Goal: Book appointment/travel/reservation

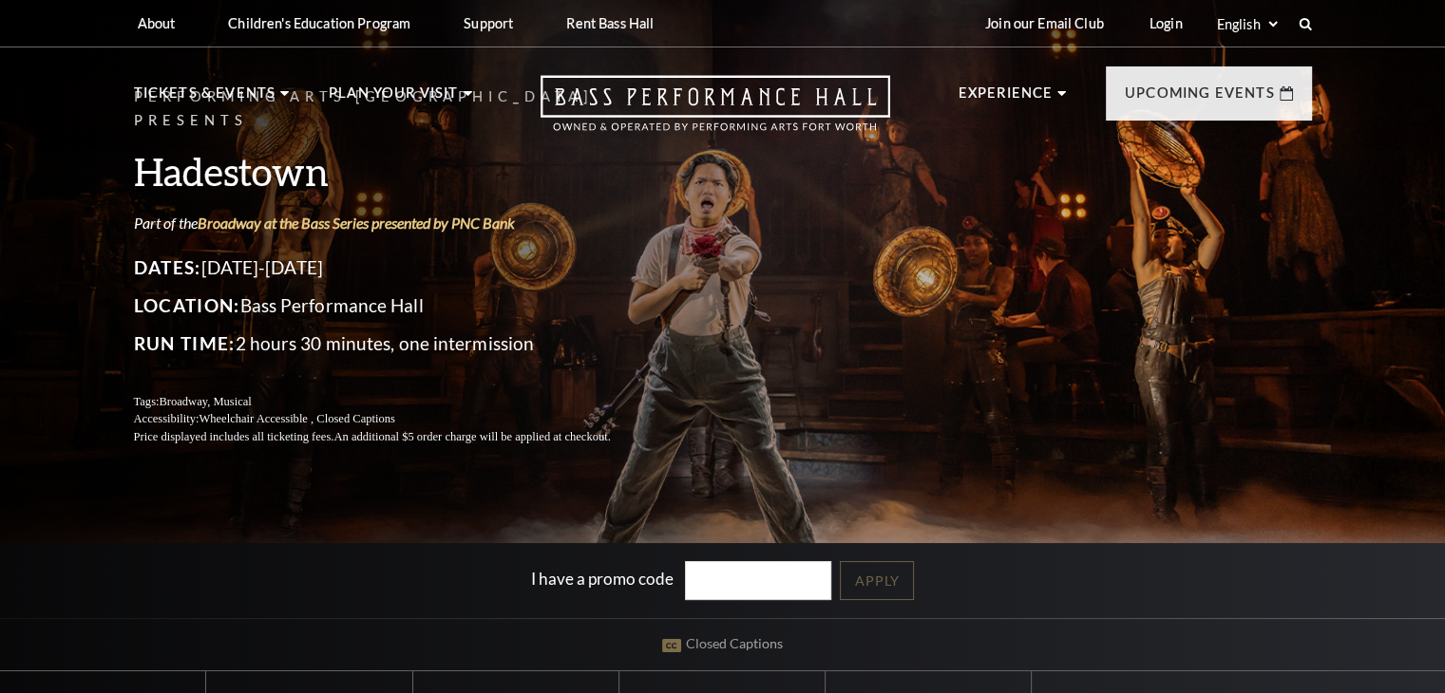
click at [1197, 96] on p "Upcoming Events" at bounding box center [1200, 99] width 150 height 34
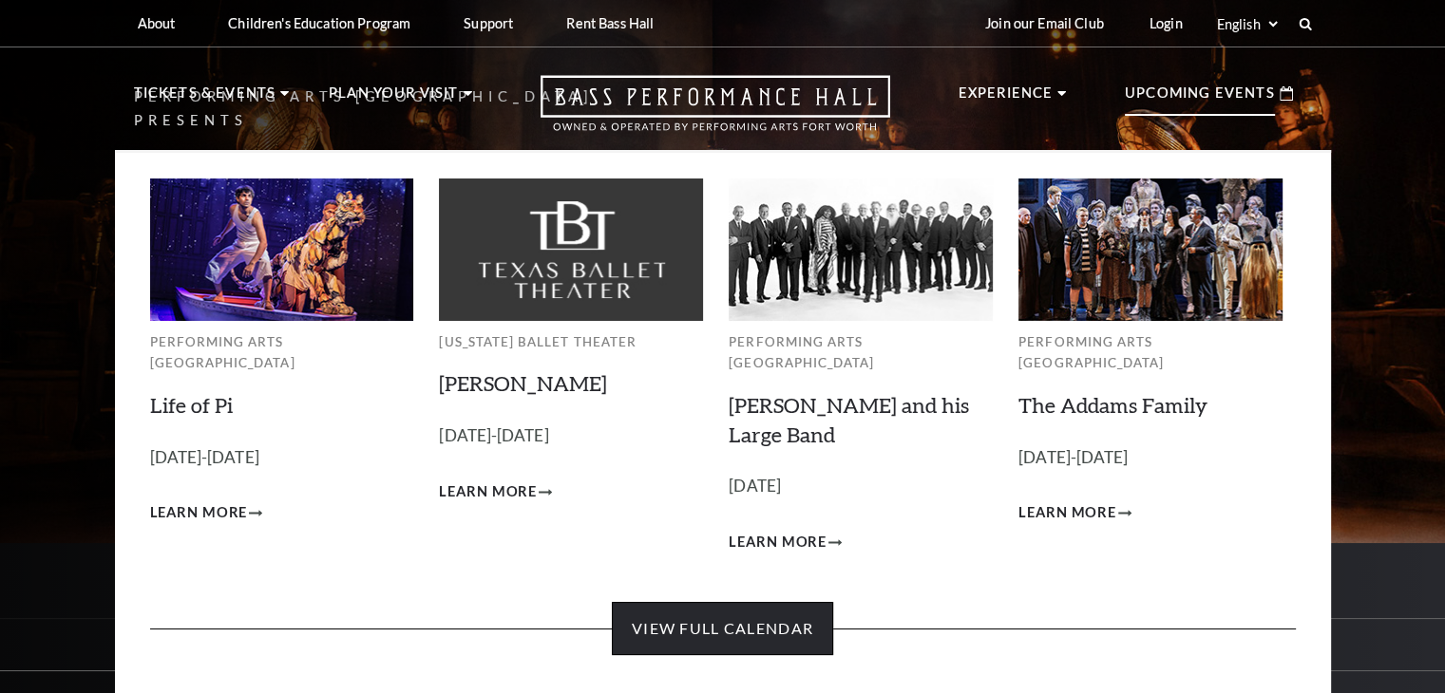
click at [674, 620] on link "View Full Calendar" at bounding box center [722, 628] width 221 height 53
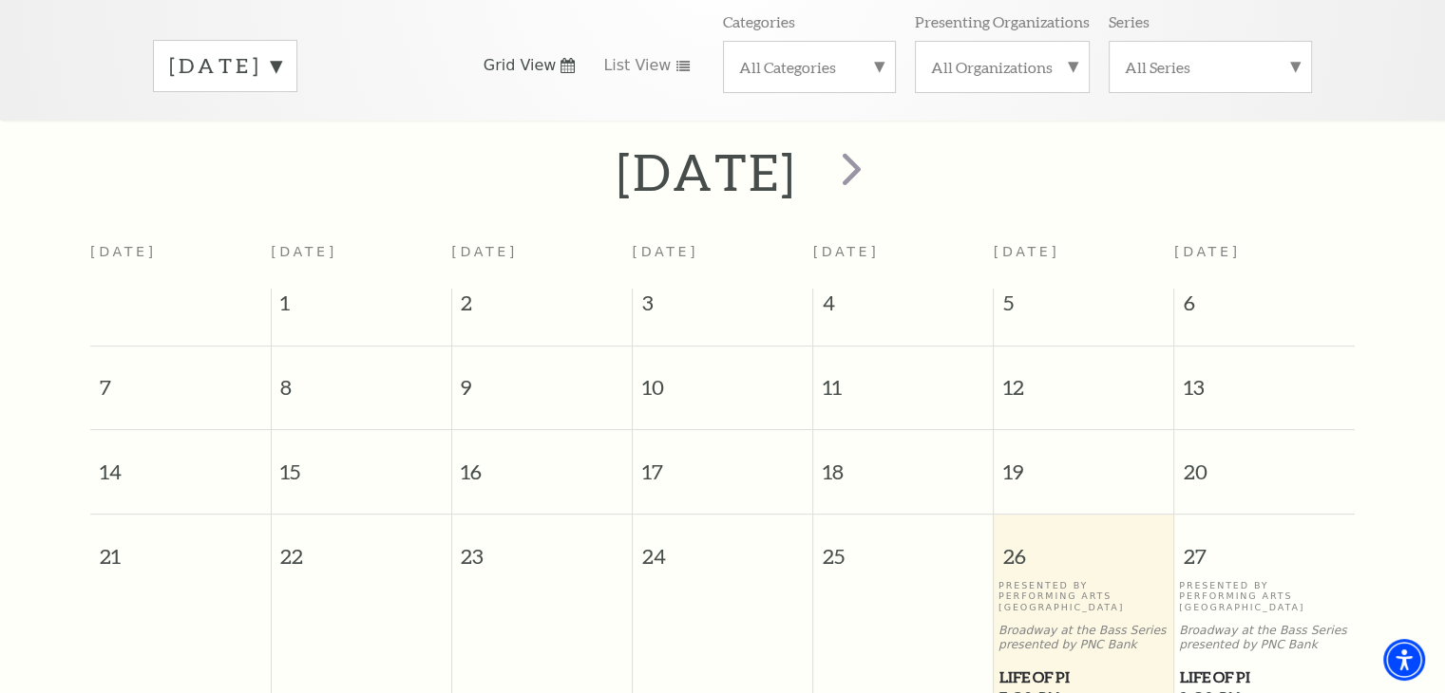
scroll to position [262, 0]
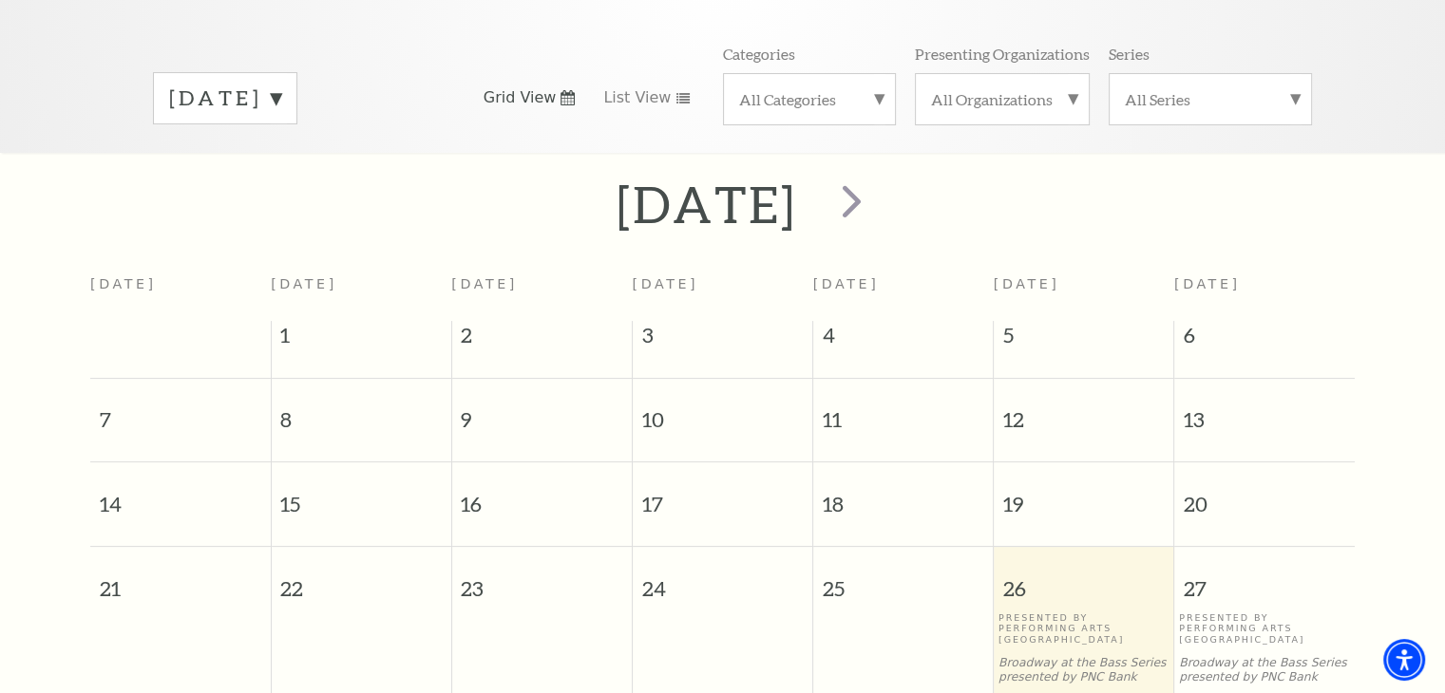
click at [274, 84] on label "September 2025" at bounding box center [225, 98] width 112 height 29
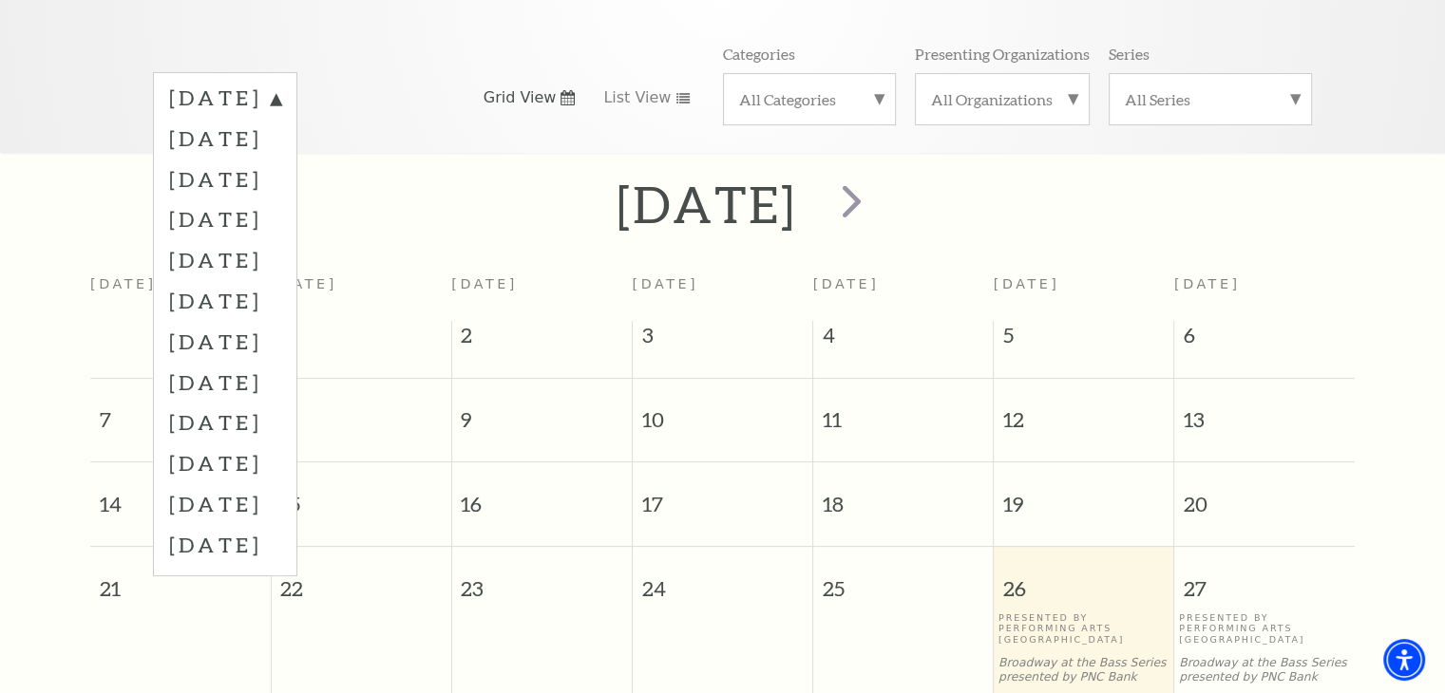
click at [281, 446] on label "June 2026" at bounding box center [225, 463] width 112 height 41
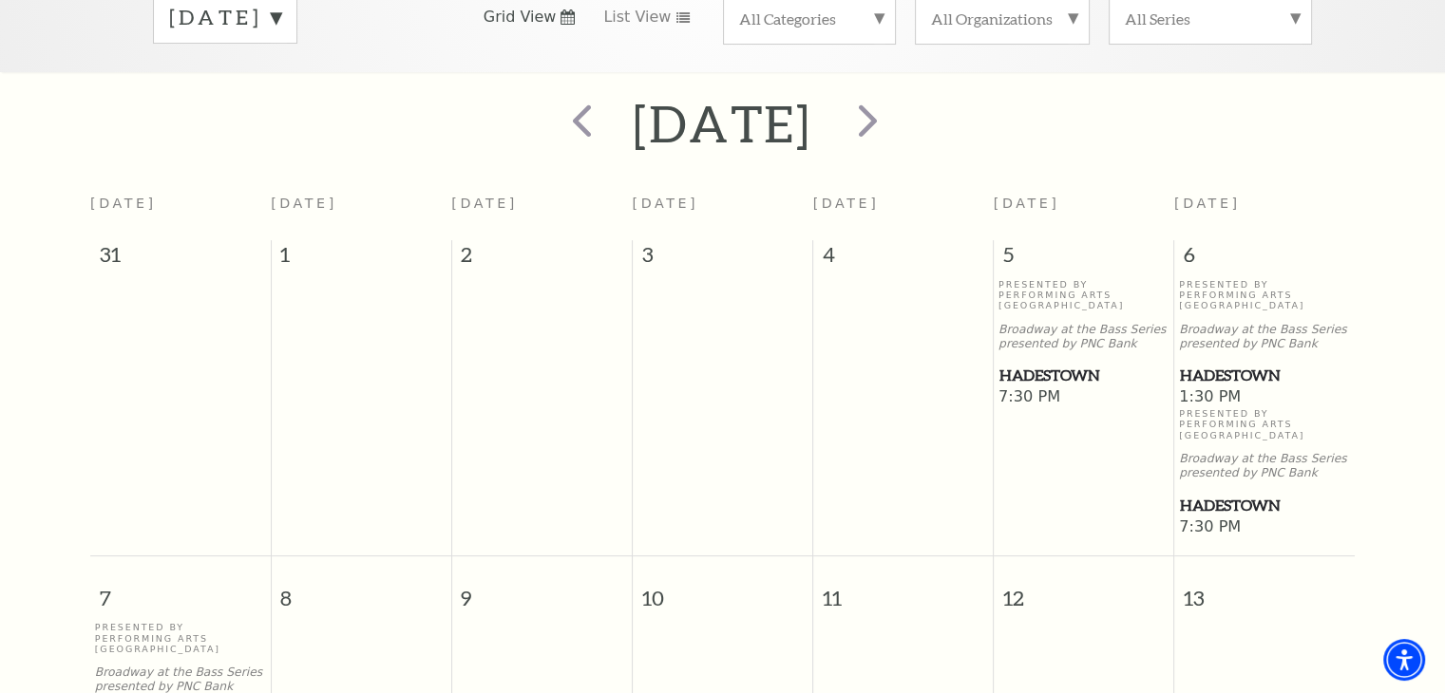
scroll to position [357, 0]
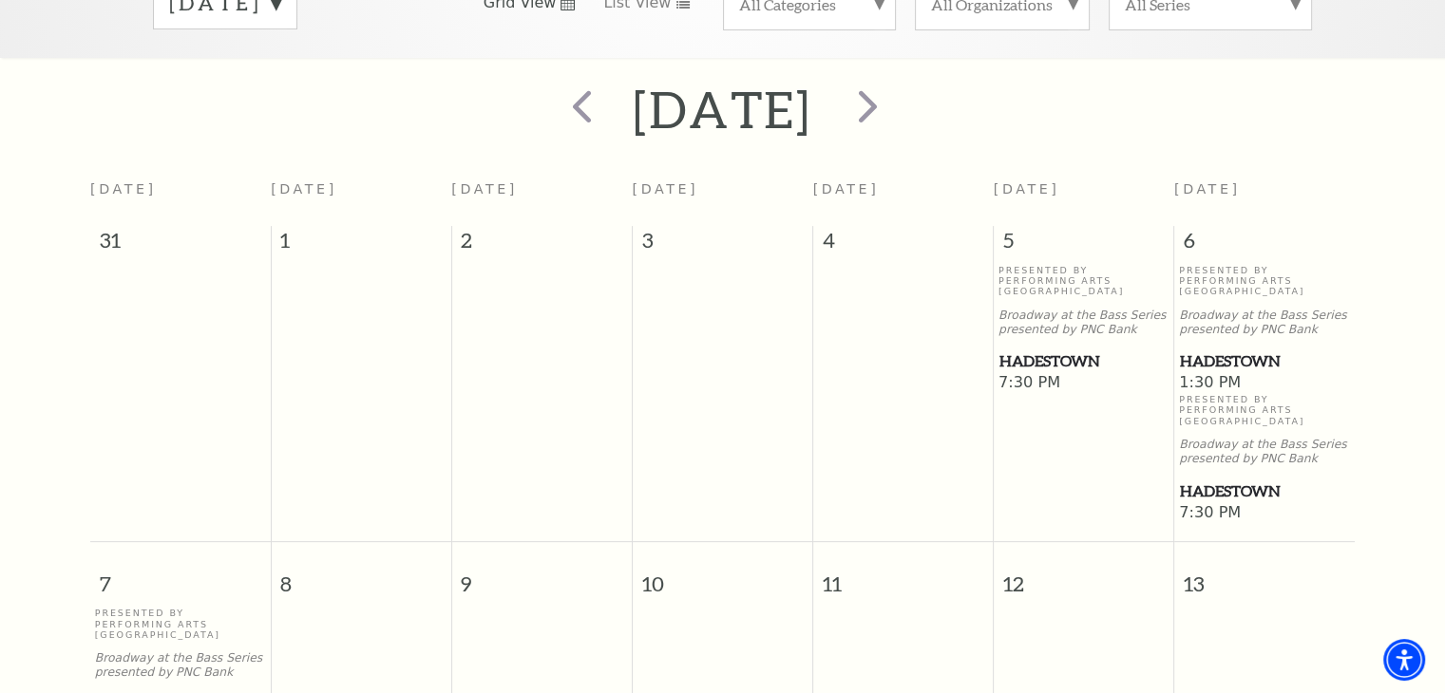
click at [1036, 350] on span "Hadestown" at bounding box center [1083, 362] width 169 height 24
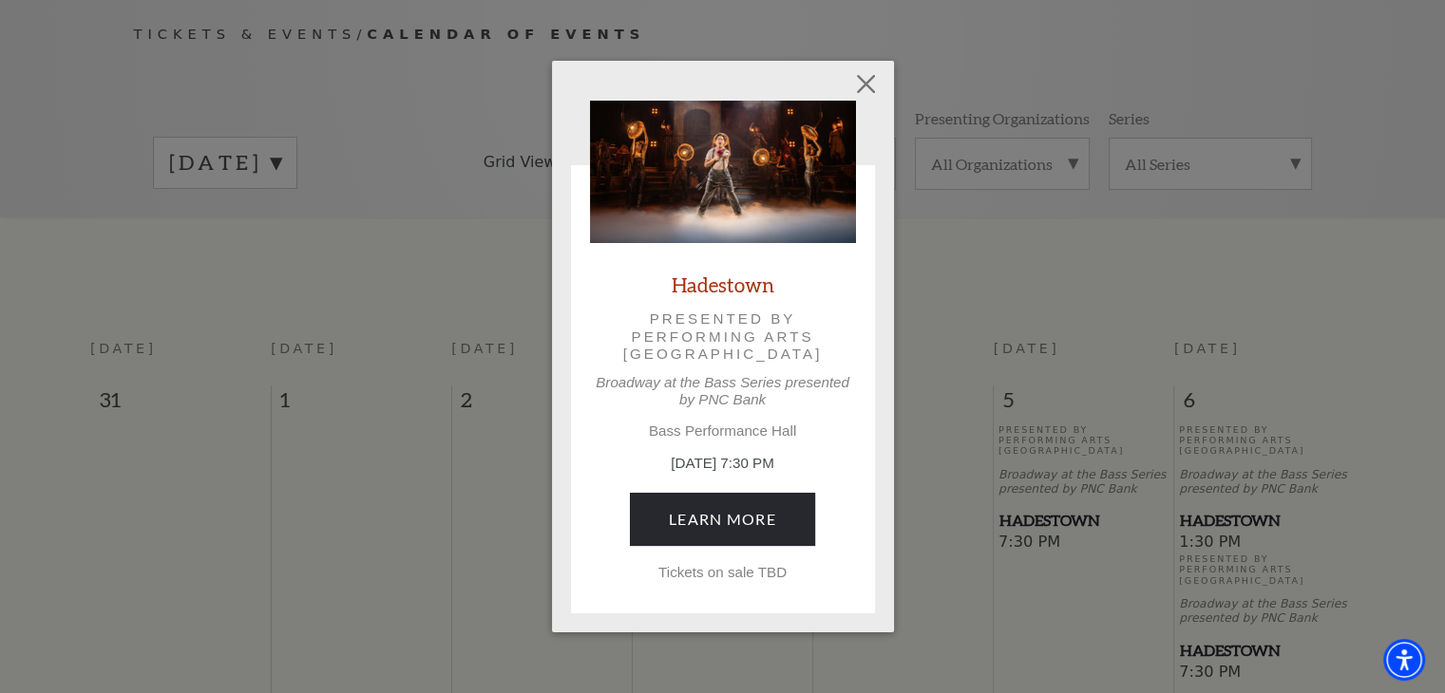
scroll to position [0, 0]
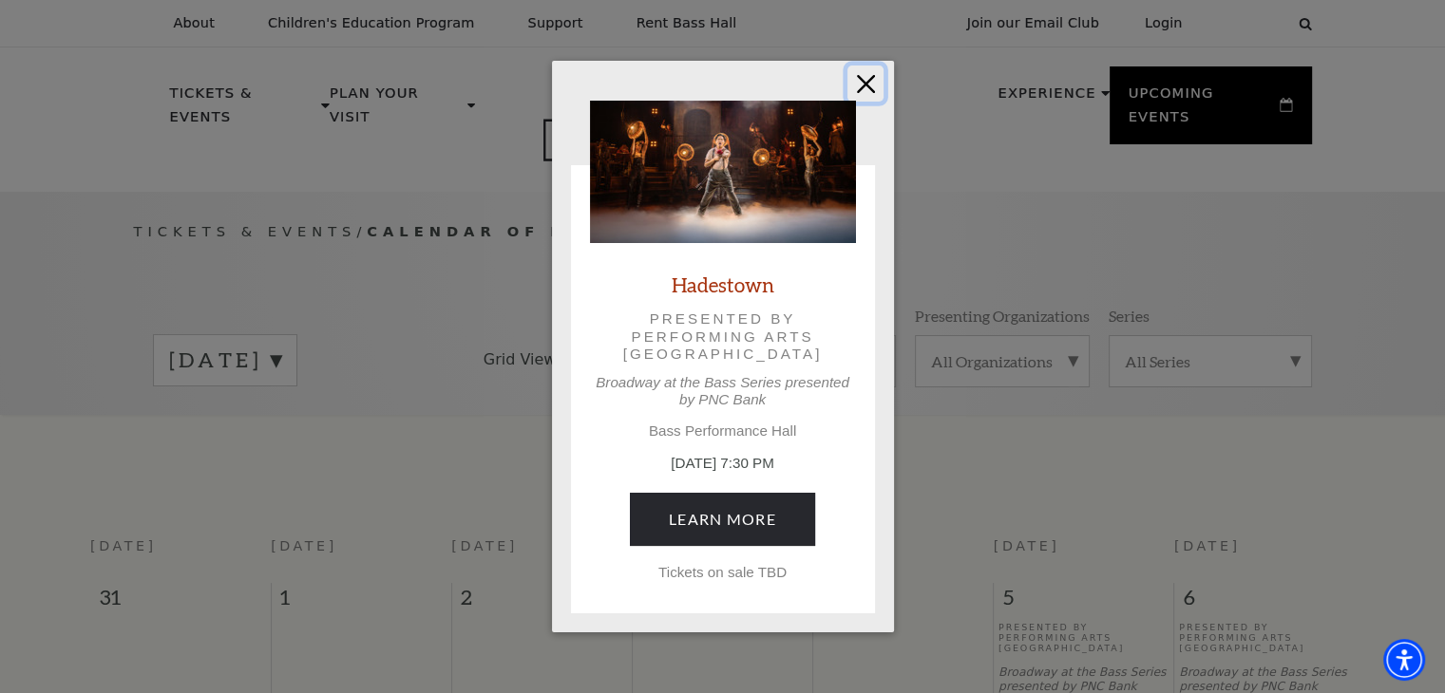
click at [862, 75] on button "Close" at bounding box center [865, 84] width 36 height 36
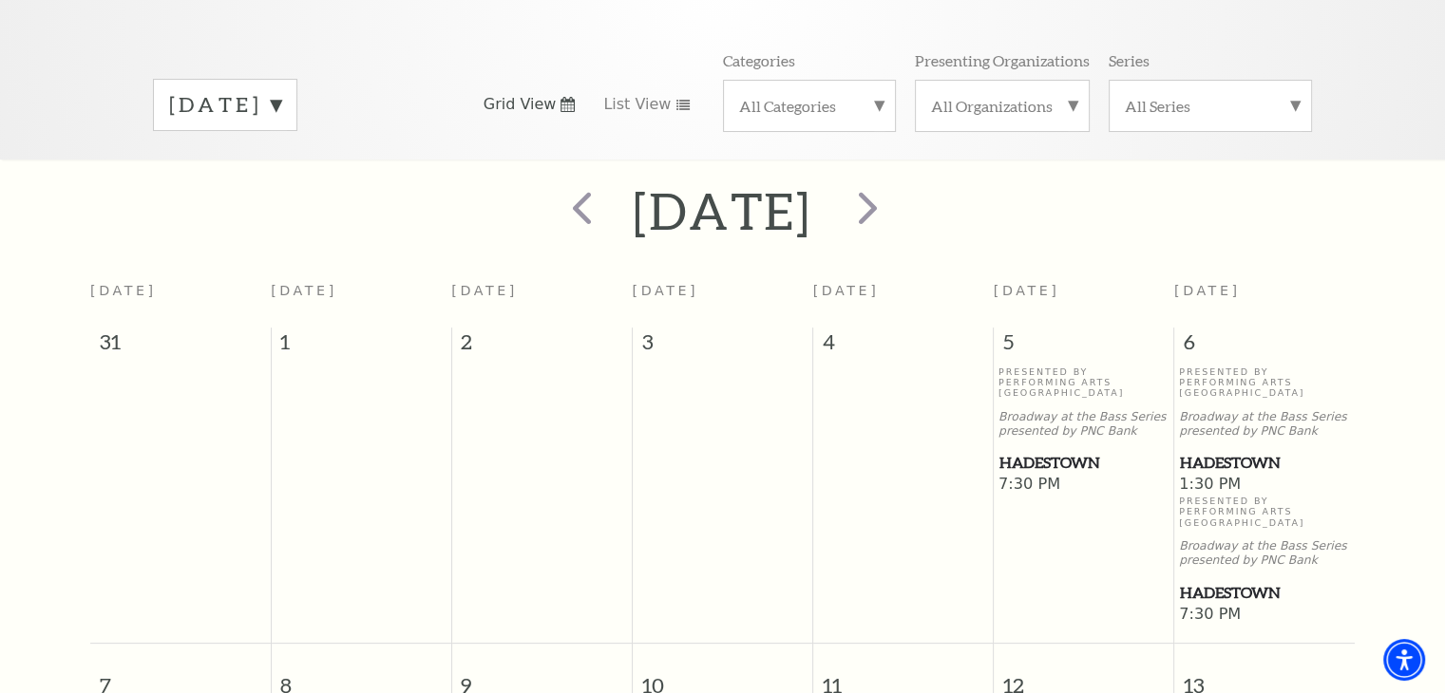
scroll to position [285, 0]
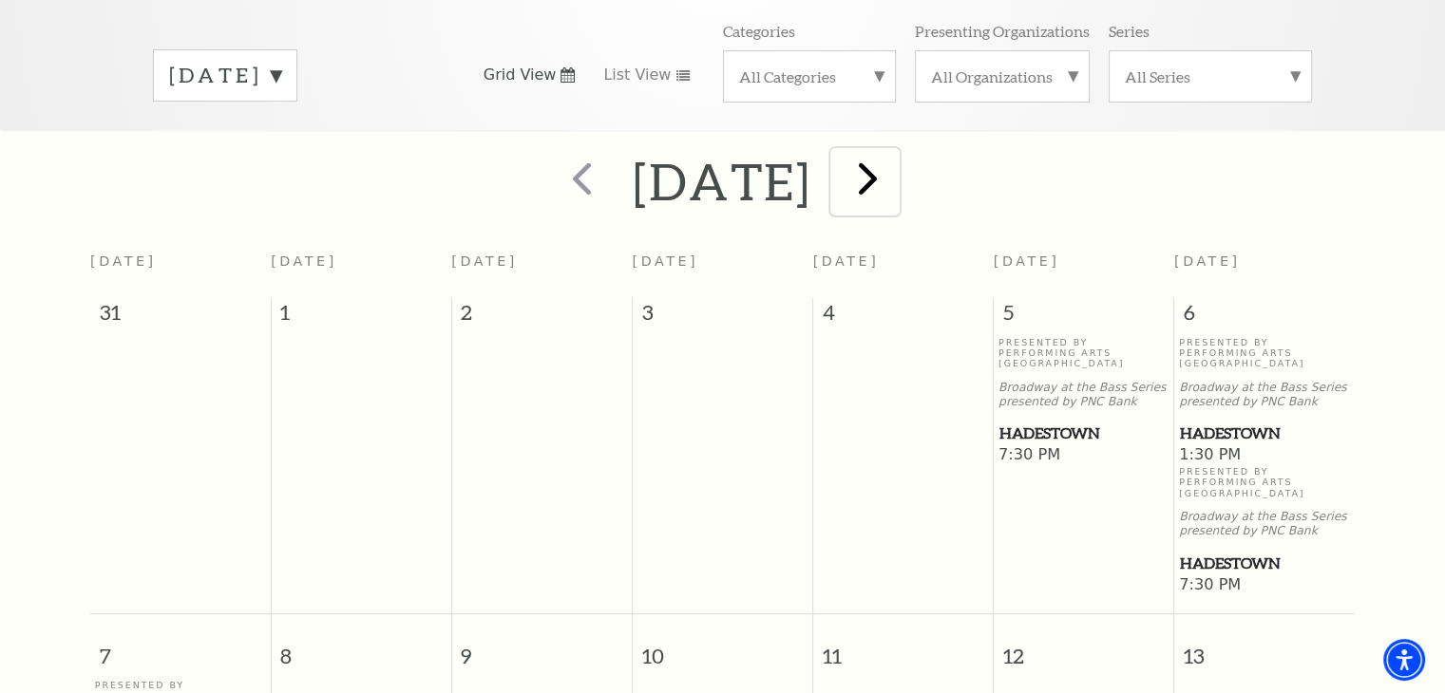
click at [895, 171] on span "next" at bounding box center [868, 178] width 54 height 54
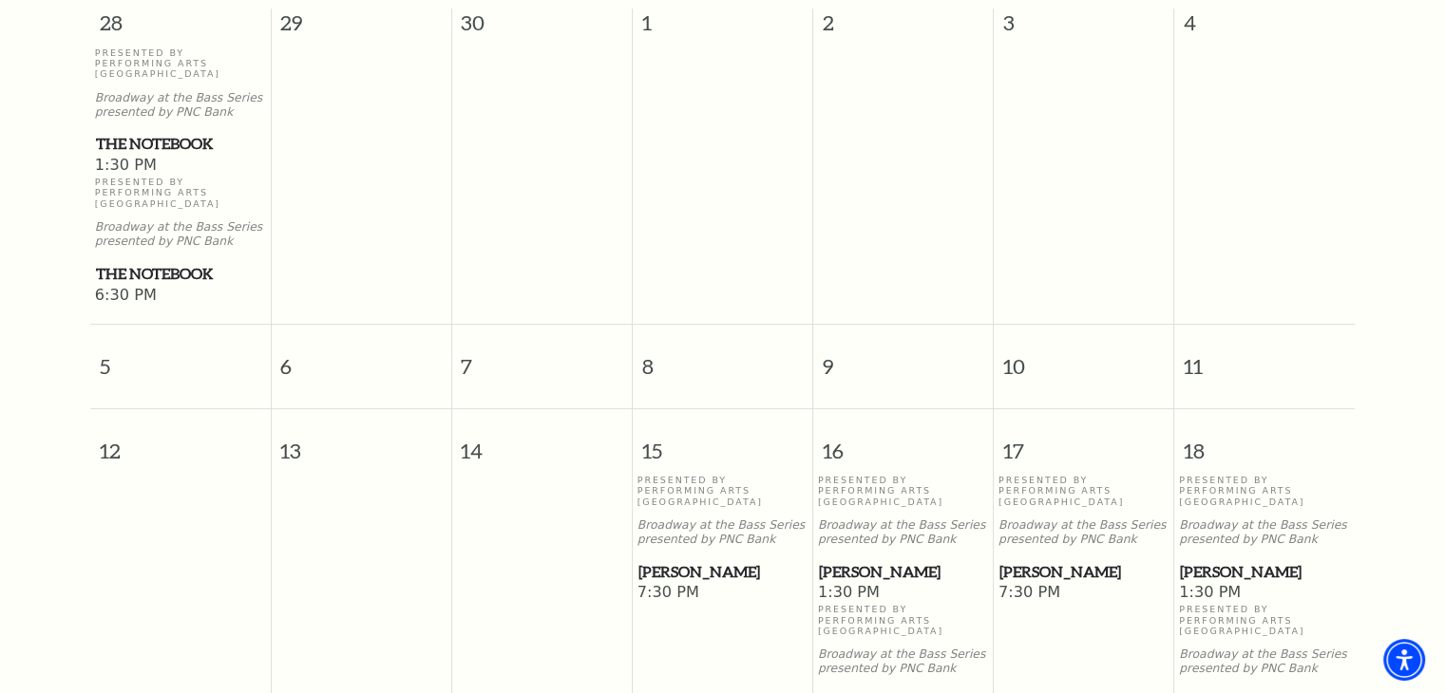
scroll to position [642, 0]
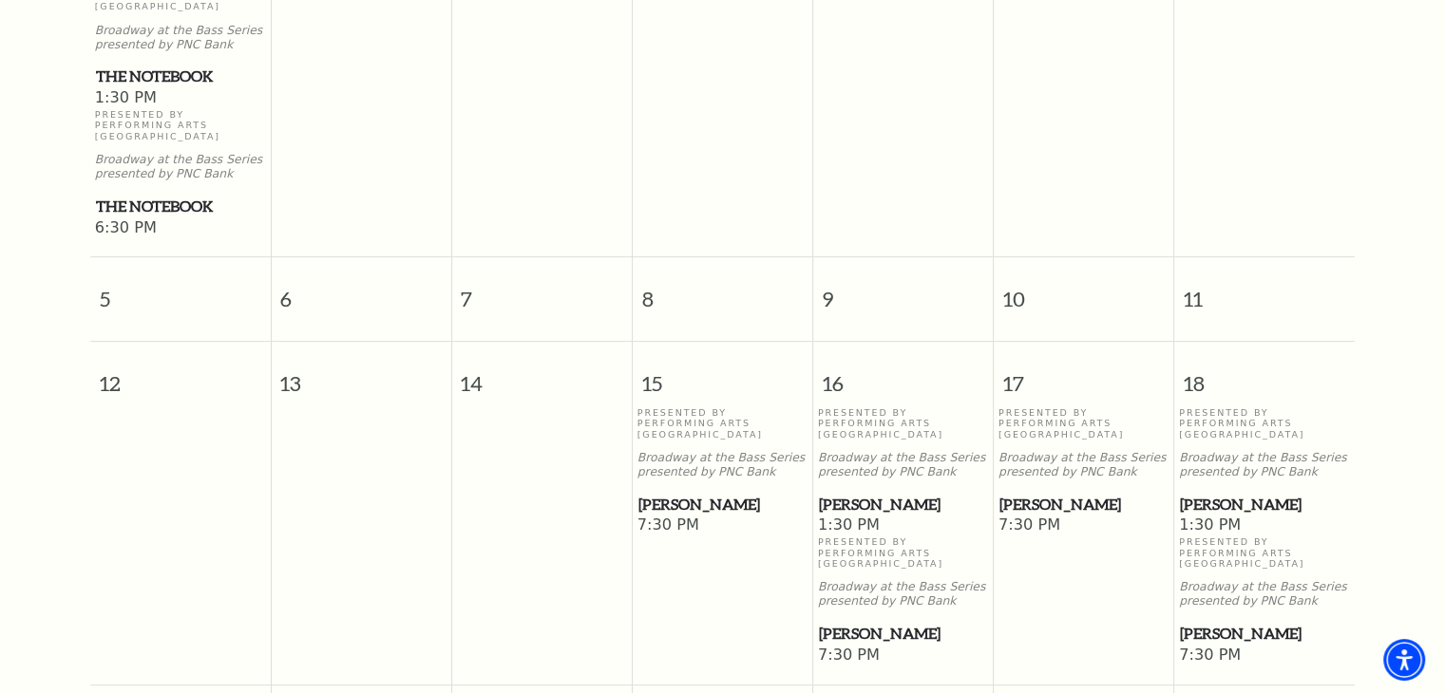
click at [684, 493] on span "[PERSON_NAME]" at bounding box center [722, 505] width 169 height 24
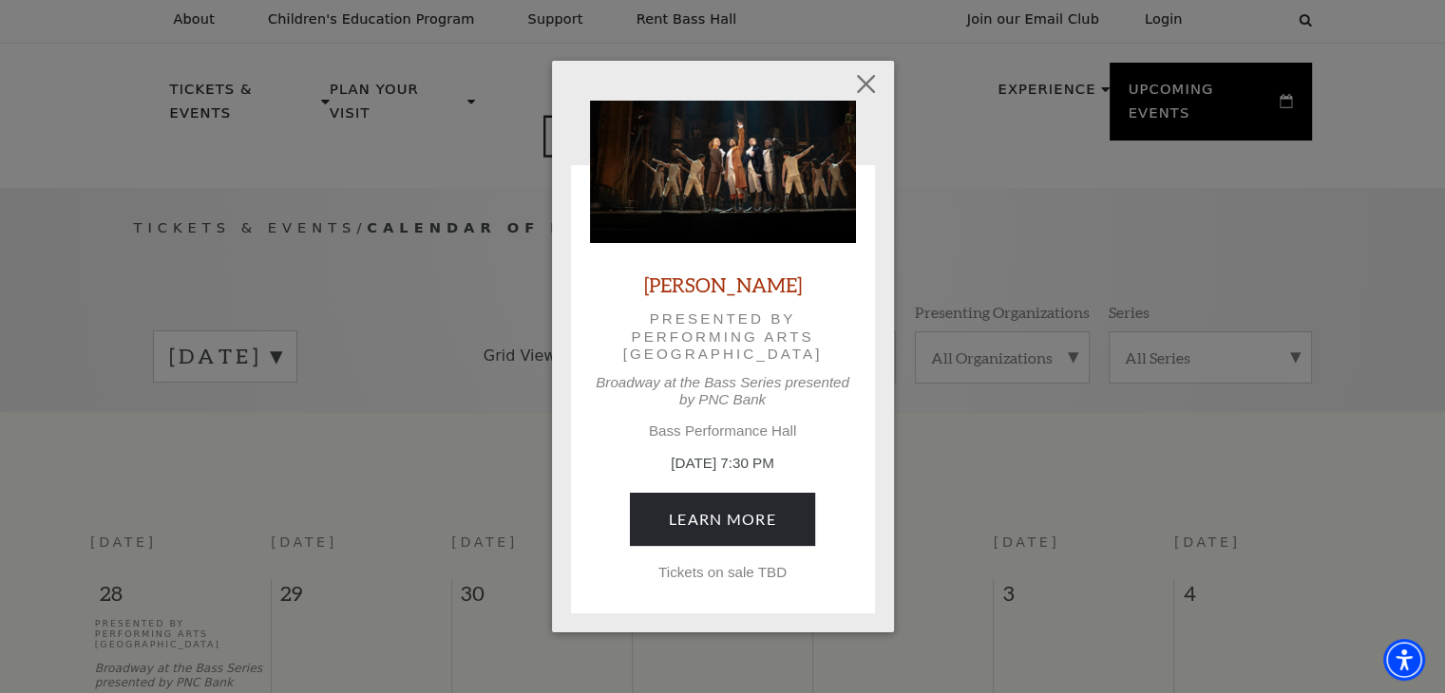
scroll to position [0, 0]
click at [866, 81] on button "Close" at bounding box center [865, 84] width 36 height 36
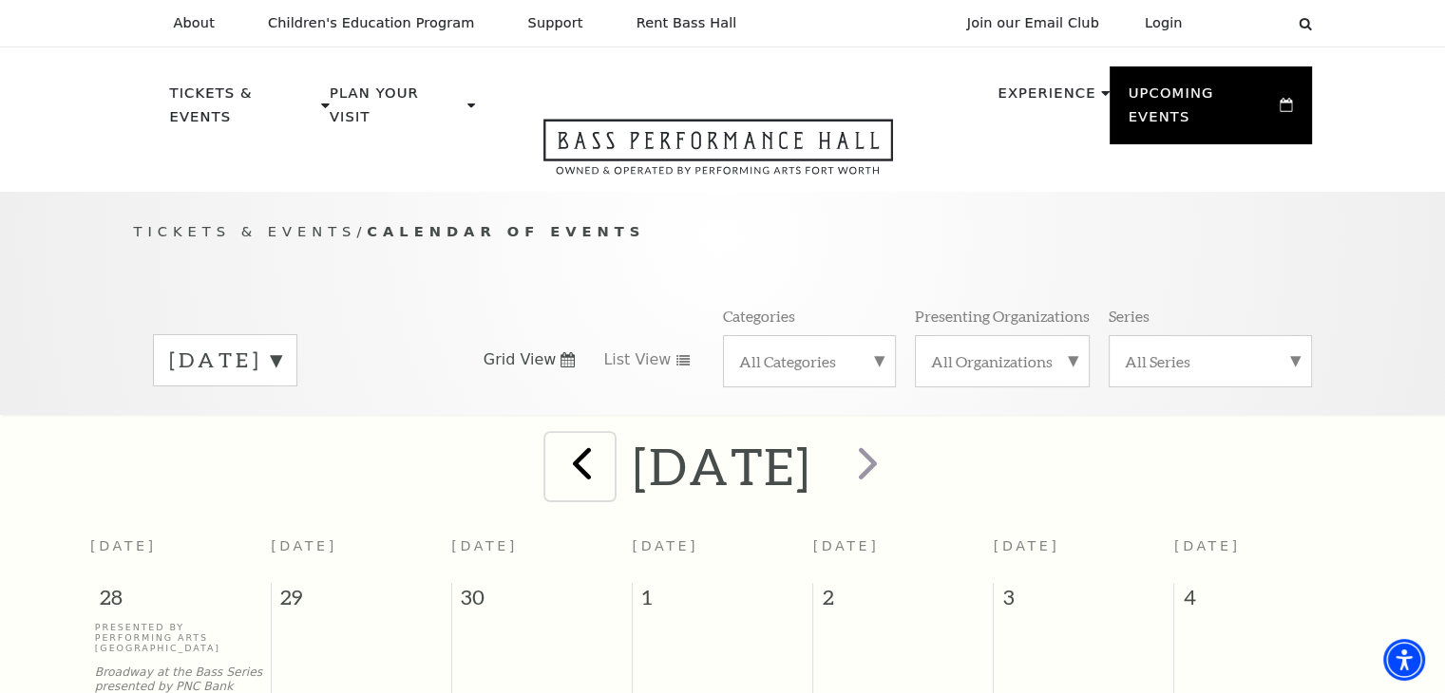
click at [555, 446] on span "prev" at bounding box center [582, 463] width 54 height 54
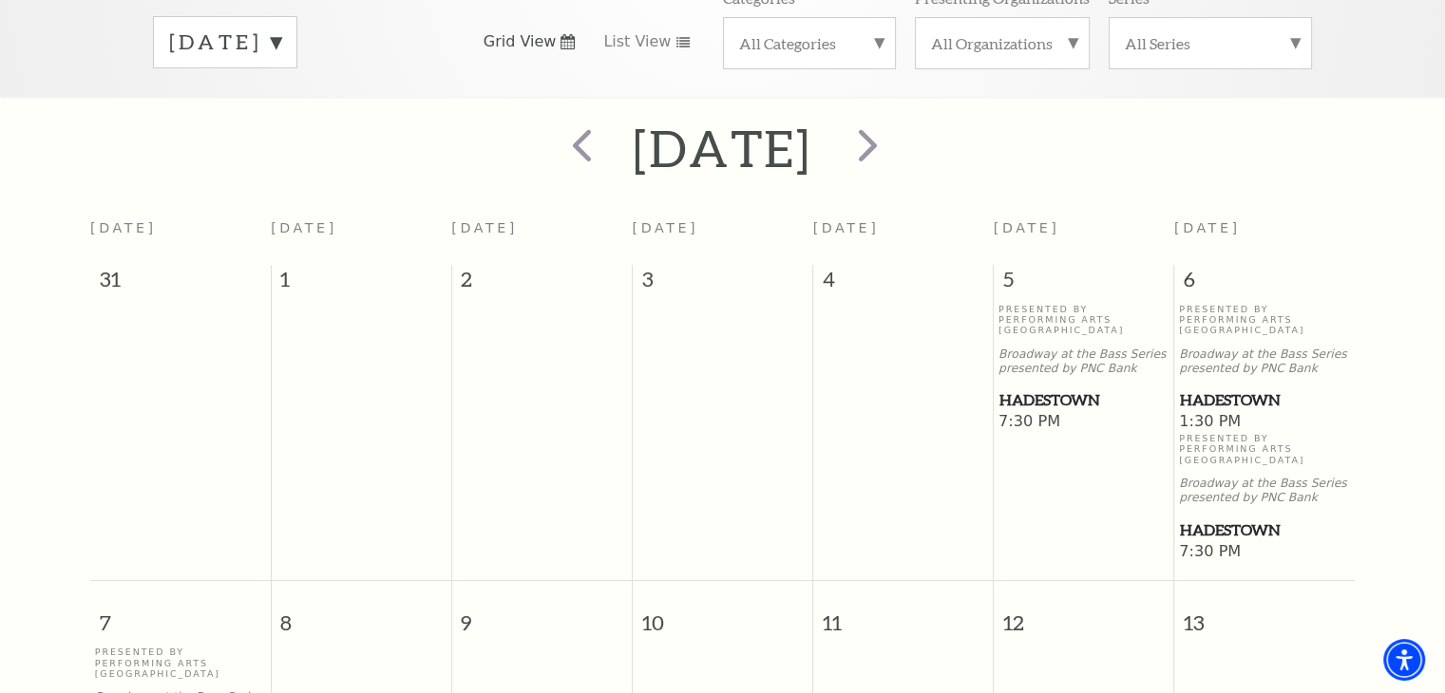
scroll to position [357, 0]
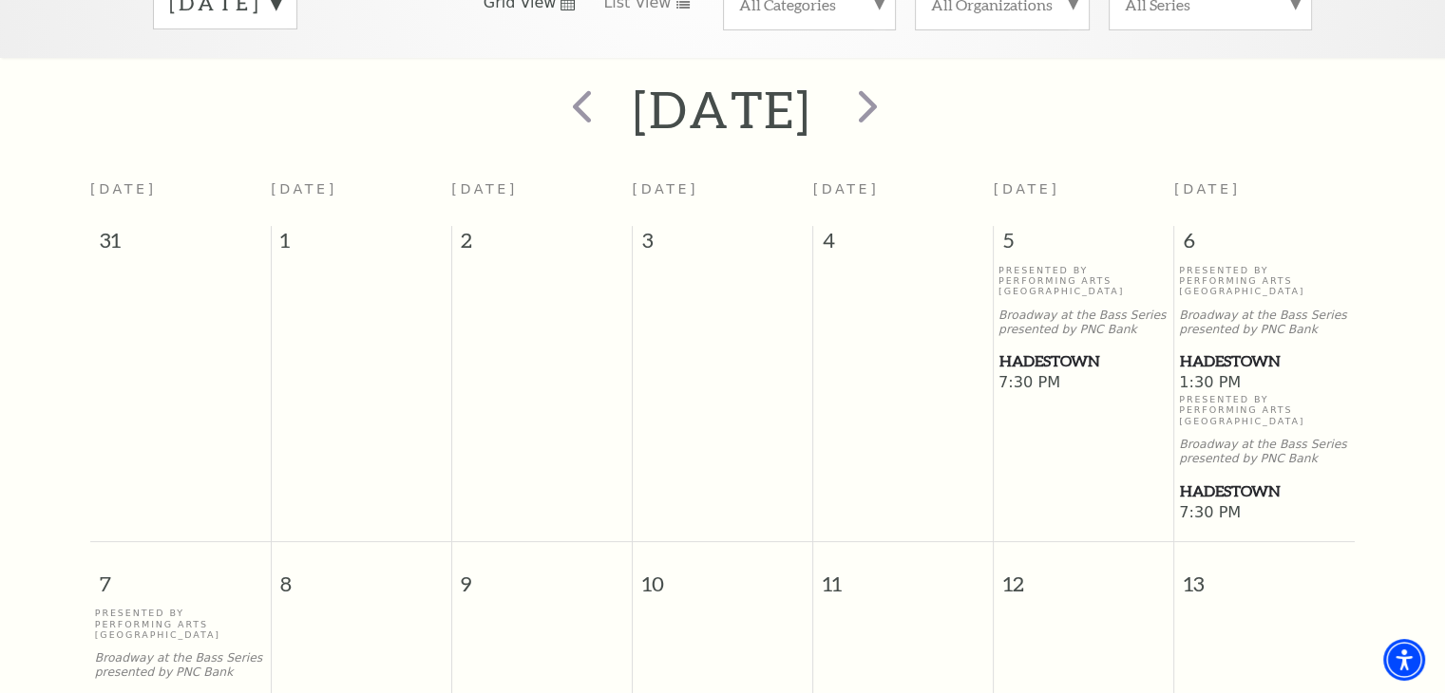
click at [1050, 350] on span "Hadestown" at bounding box center [1083, 362] width 169 height 24
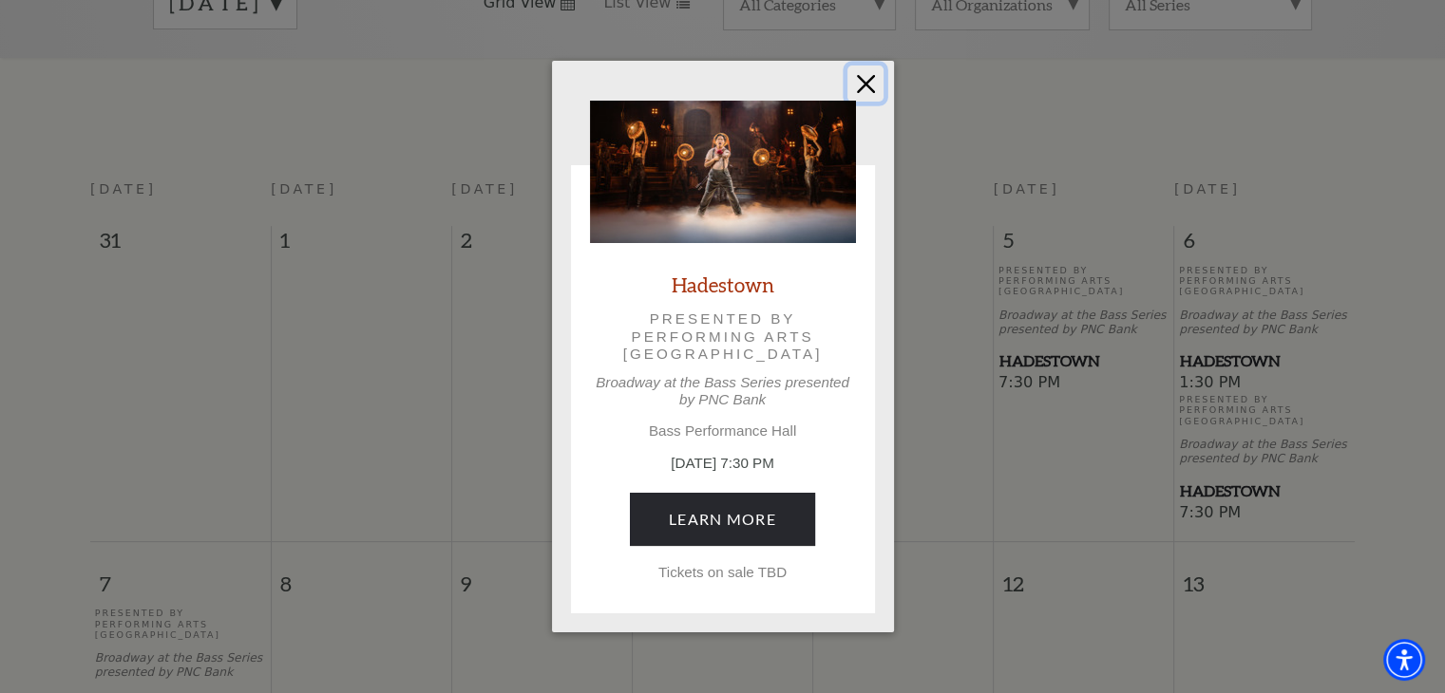
click at [878, 88] on button "Close" at bounding box center [865, 84] width 36 height 36
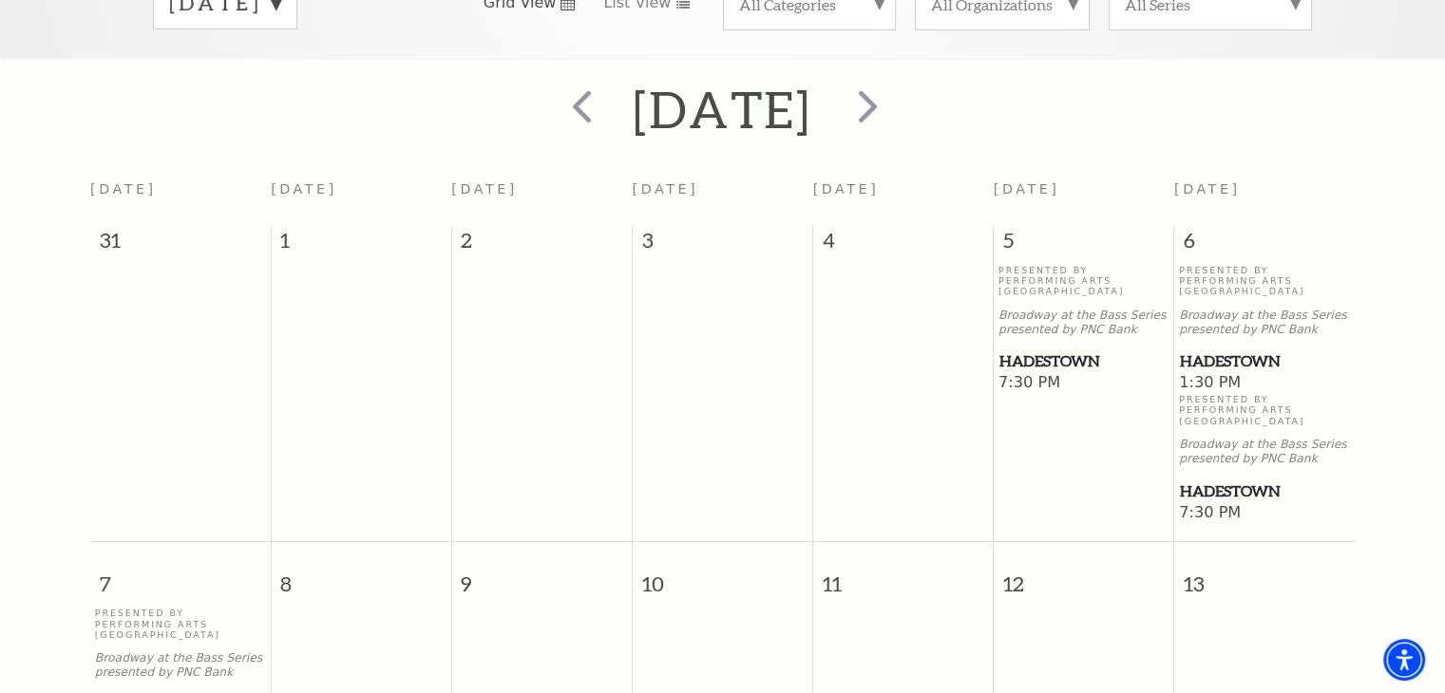
scroll to position [0, 0]
